Goal: Task Accomplishment & Management: Manage account settings

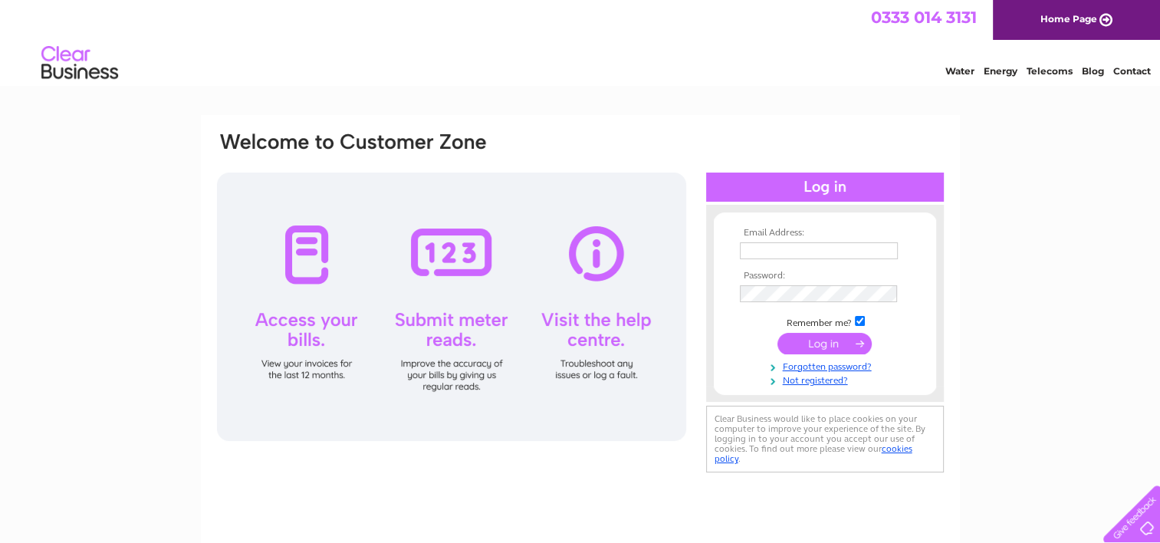
type input "yvonnetorrish@hotmail.co.uk"
click at [832, 355] on td at bounding box center [825, 343] width 178 height 29
click at [832, 346] on input "submit" at bounding box center [824, 343] width 94 height 21
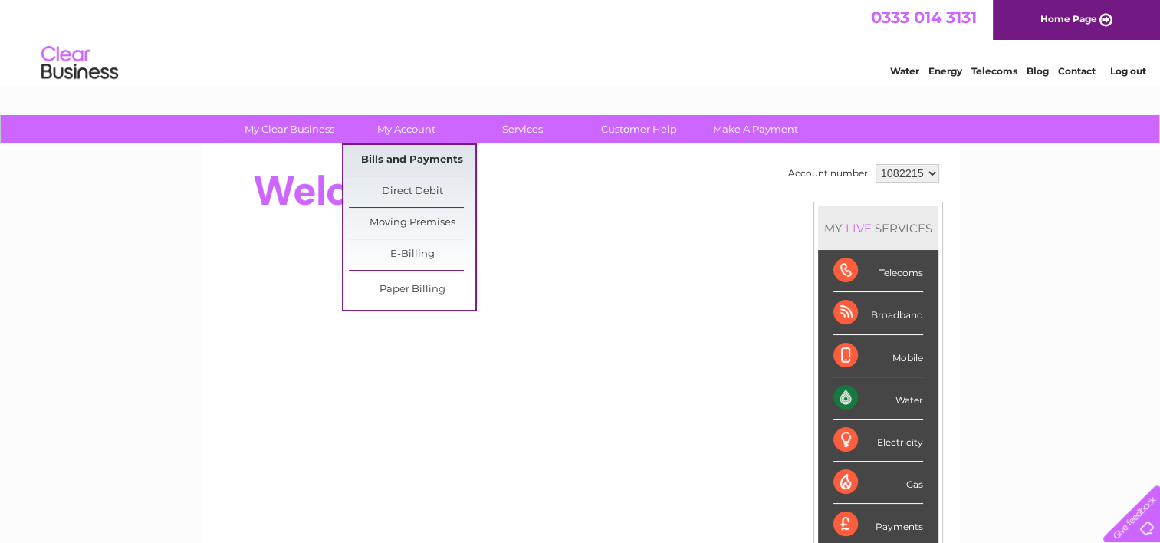
click at [414, 151] on link "Bills and Payments" at bounding box center [412, 160] width 126 height 31
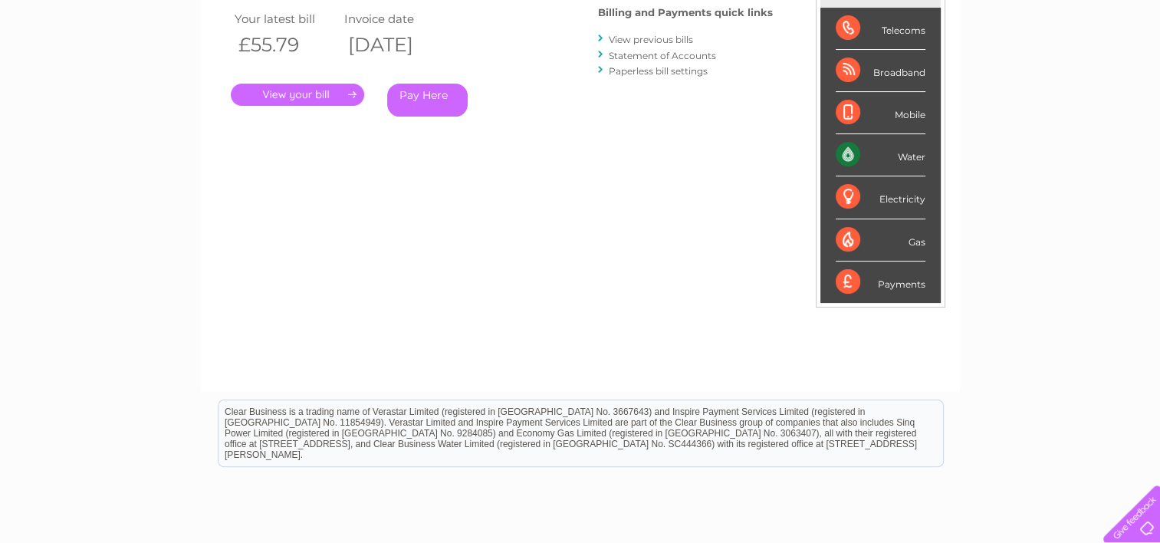
scroll to position [107, 0]
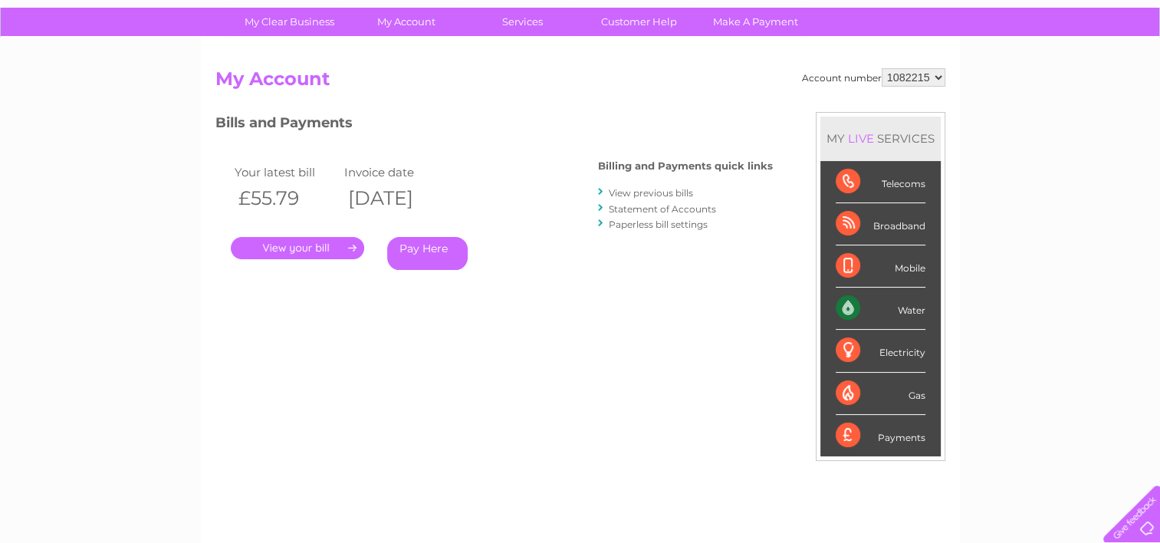
click at [261, 225] on div ". Pay Here" at bounding box center [384, 225] width 307 height 23
click at [276, 249] on link "." at bounding box center [297, 248] width 133 height 22
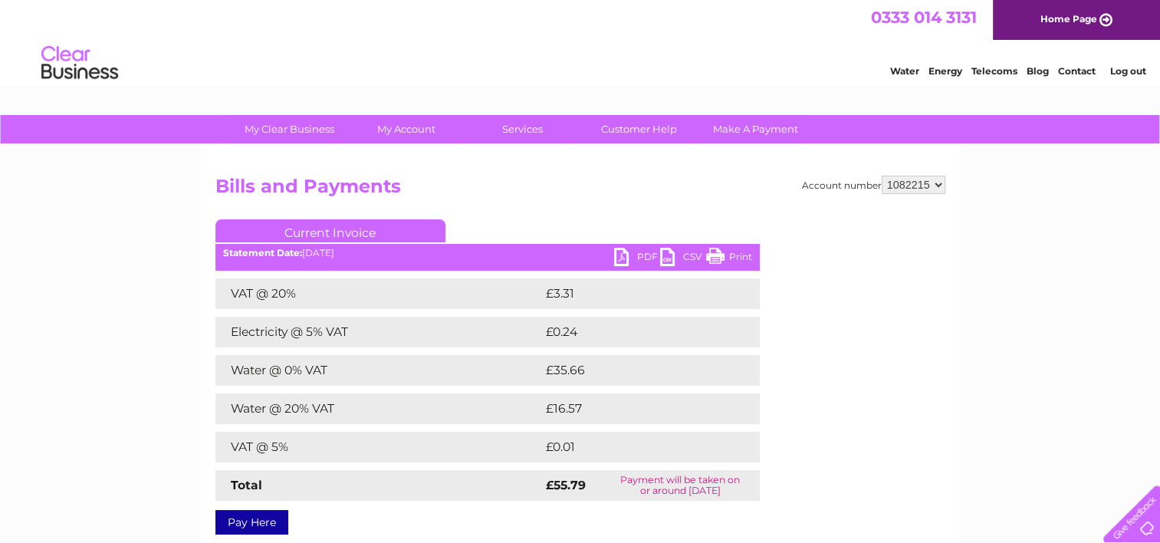
click at [628, 249] on link "PDF" at bounding box center [637, 259] width 46 height 22
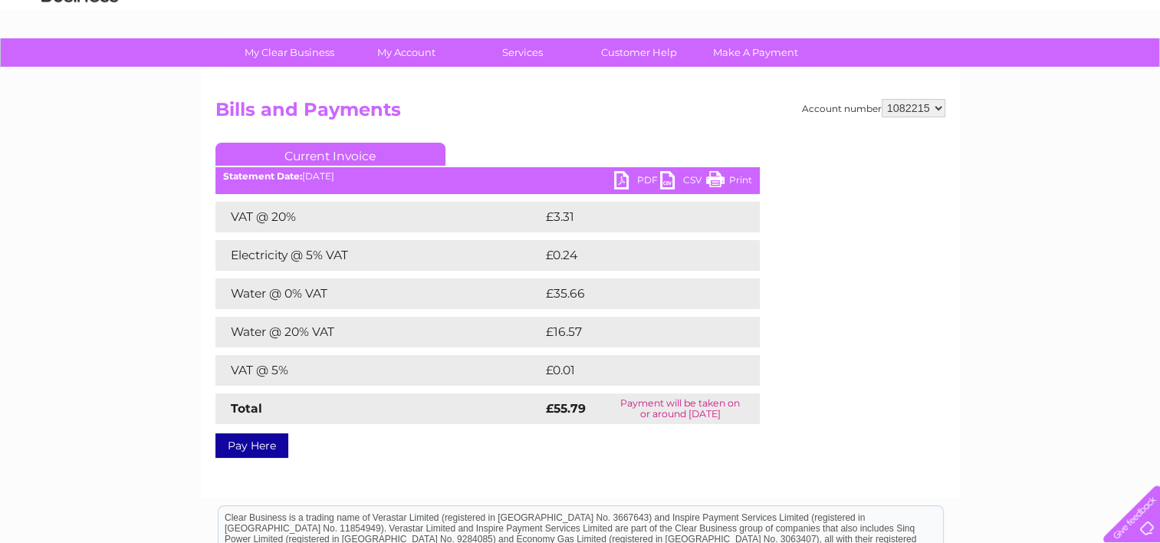
click at [638, 169] on ul "Current Invoice" at bounding box center [487, 157] width 544 height 28
click at [640, 177] on link "PDF" at bounding box center [637, 182] width 46 height 22
